Goal: Information Seeking & Learning: Learn about a topic

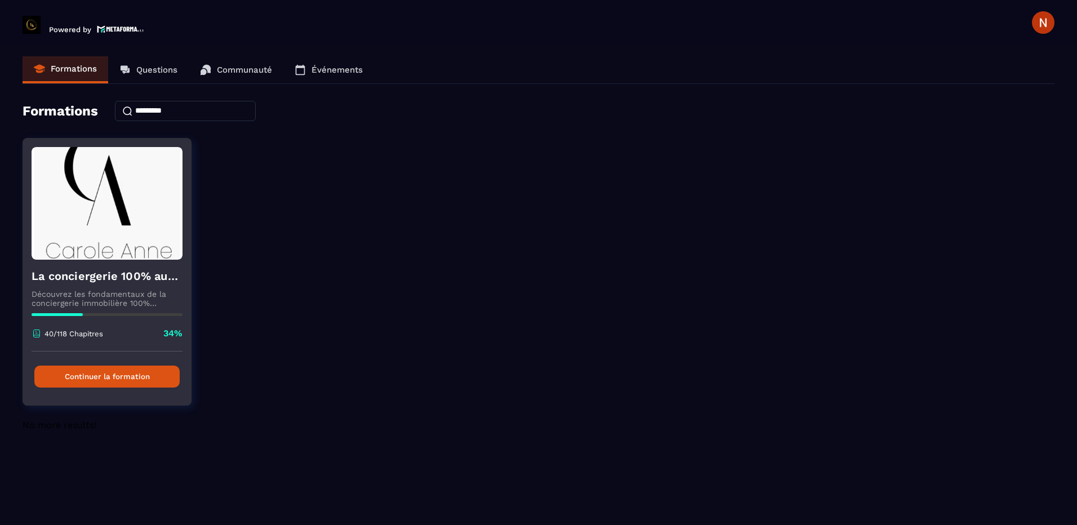
click at [107, 380] on button "Continuer la formation" at bounding box center [106, 377] width 145 height 22
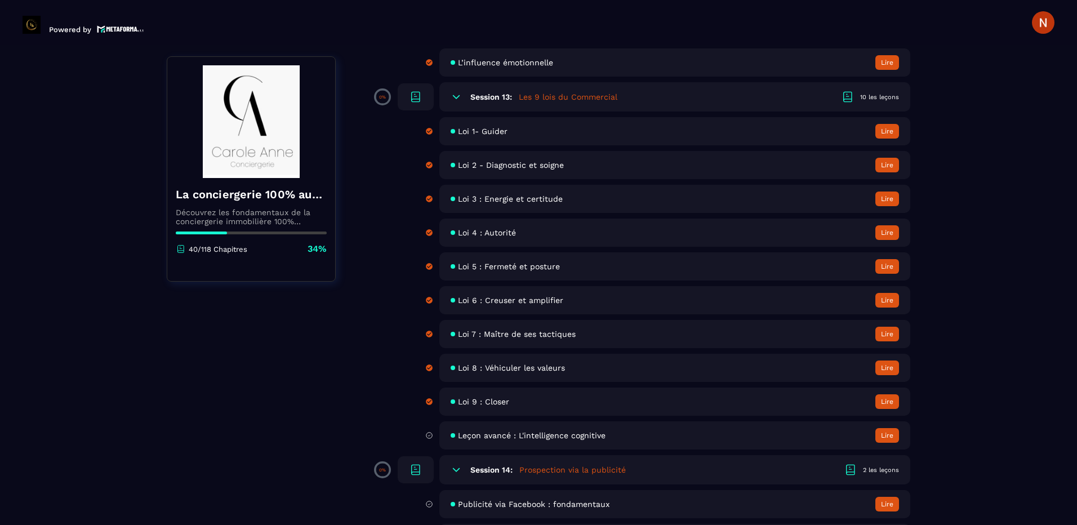
scroll to position [1634, 0]
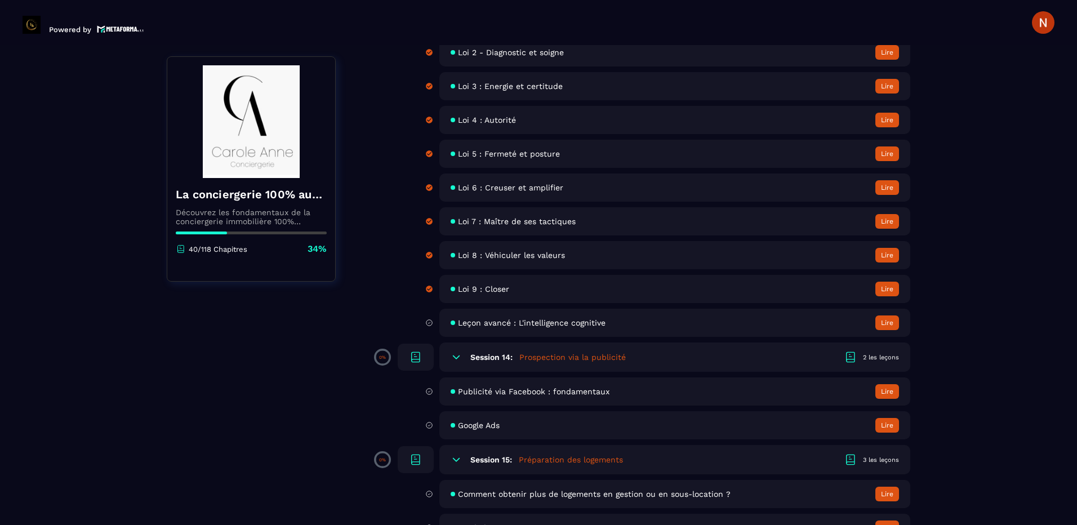
click at [484, 329] on div "Leçon avancé : L'intelligence cognitive Lire" at bounding box center [675, 323] width 471 height 28
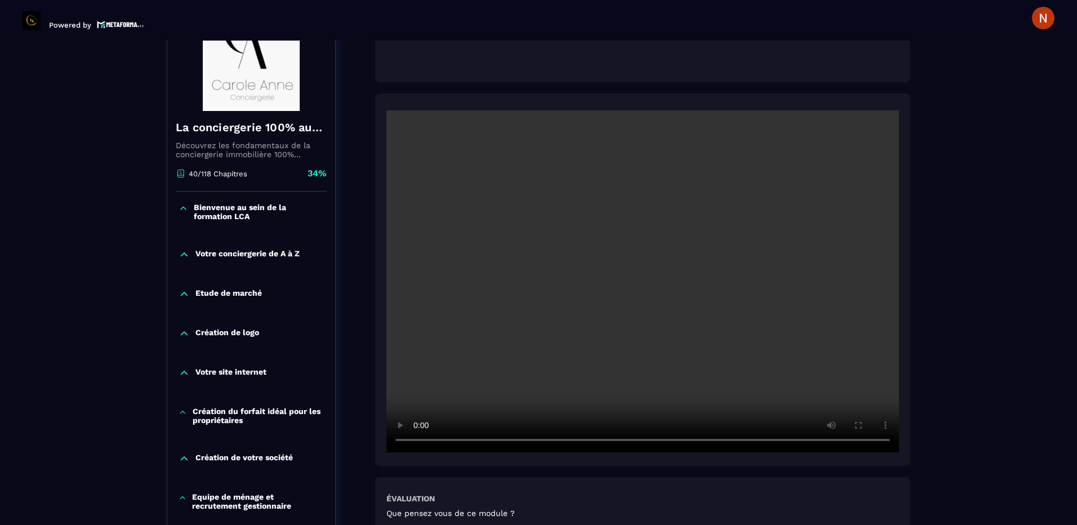
scroll to position [230, 0]
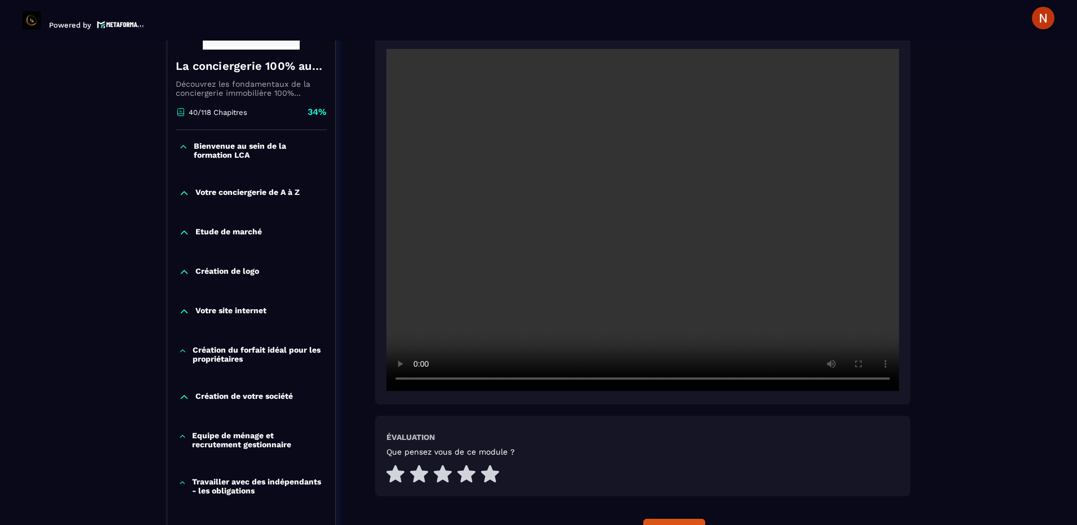
click at [689, 441] on div "Évaluation Que pensez vous de ce module ?" at bounding box center [643, 459] width 513 height 52
click at [768, 122] on video at bounding box center [643, 220] width 513 height 342
click at [629, 145] on video at bounding box center [643, 220] width 513 height 342
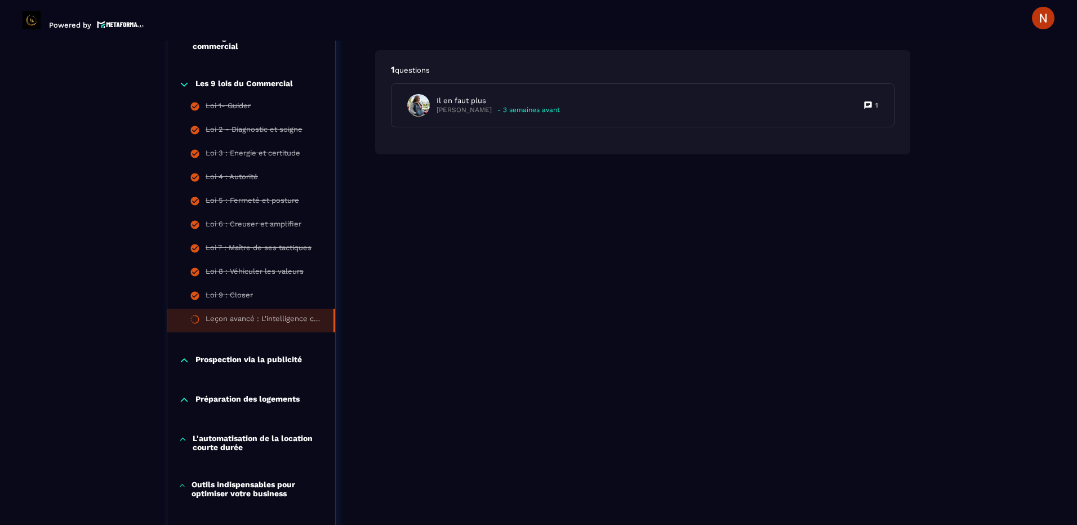
scroll to position [850, 0]
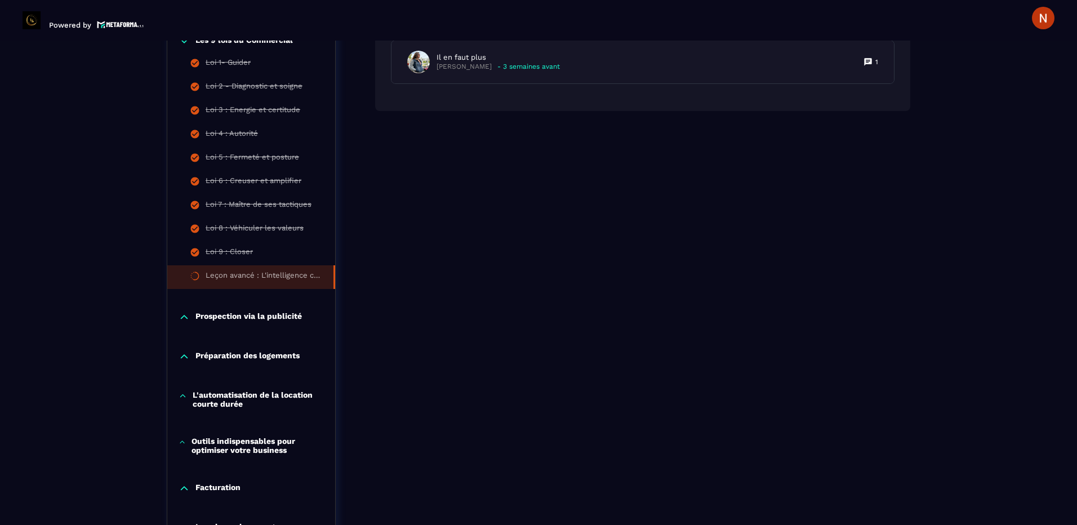
click at [184, 314] on icon at bounding box center [184, 317] width 11 height 11
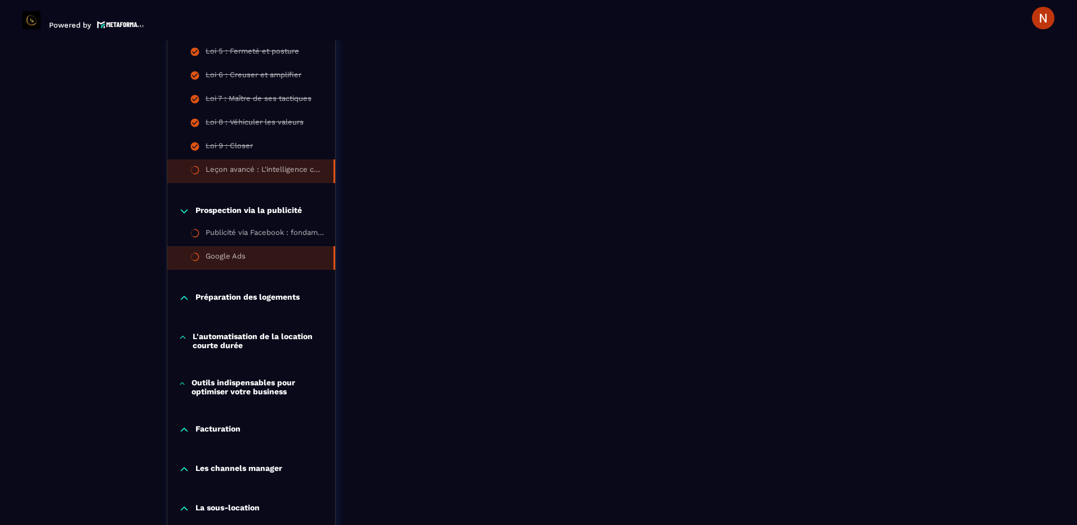
scroll to position [963, 0]
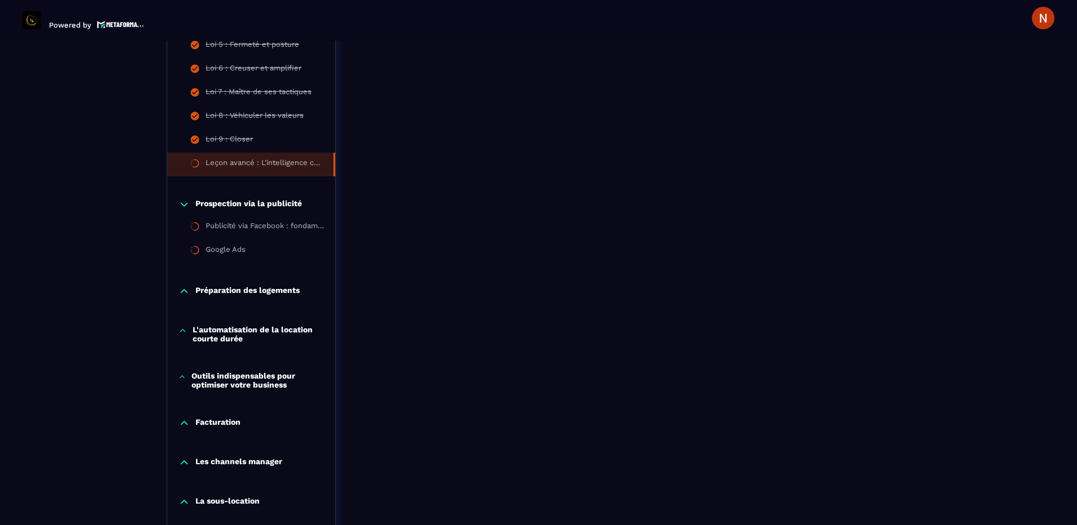
click at [183, 293] on icon at bounding box center [184, 291] width 11 height 11
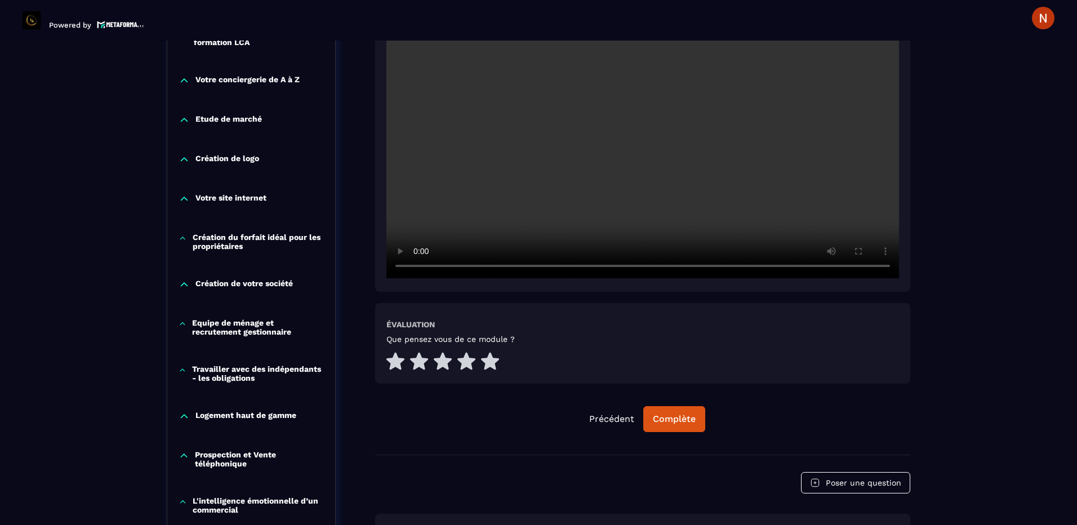
scroll to position [174, 0]
